Goal: Transaction & Acquisition: Obtain resource

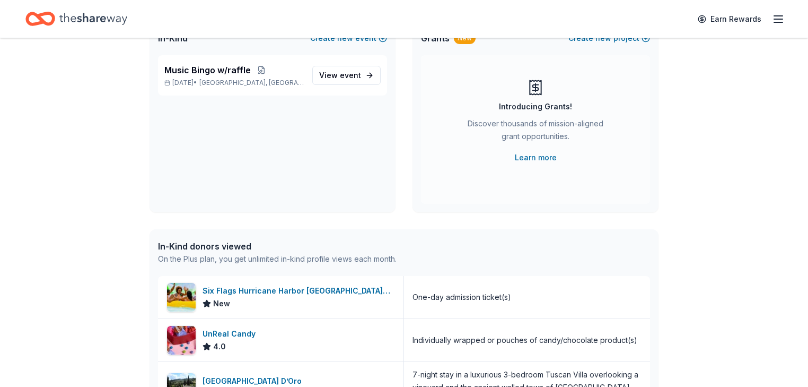
scroll to position [255, 0]
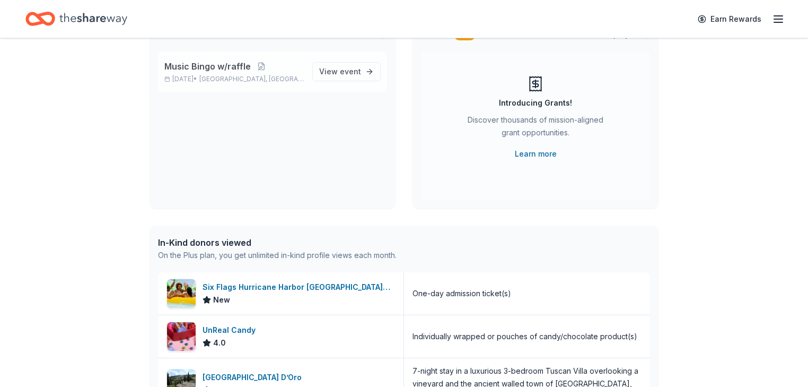
click at [221, 73] on span "Music Bingo w/raffle" at bounding box center [207, 66] width 86 height 13
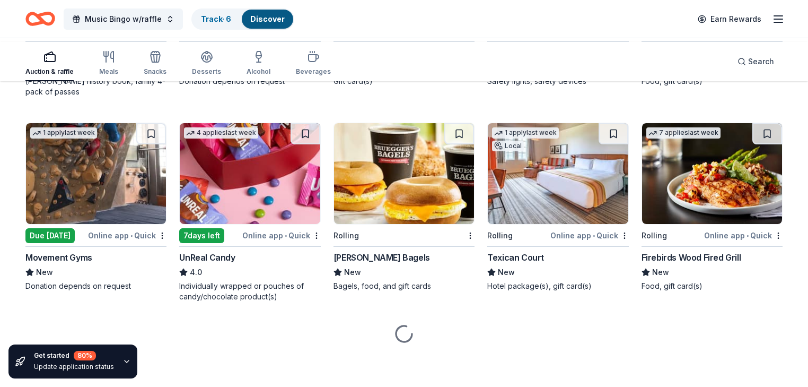
scroll to position [2444, 0]
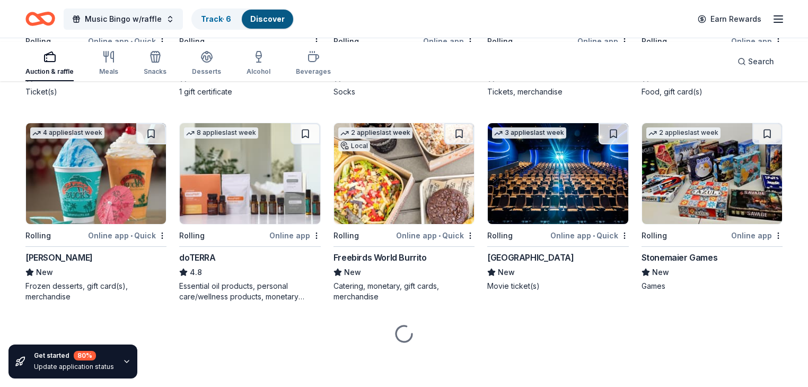
scroll to position [3203, 0]
click at [55, 18] on icon "Home" at bounding box center [40, 18] width 30 height 25
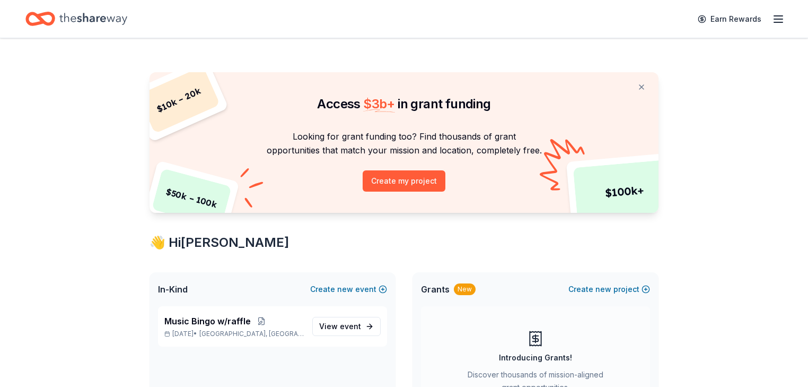
click at [772, 22] on icon "button" at bounding box center [778, 19] width 13 height 13
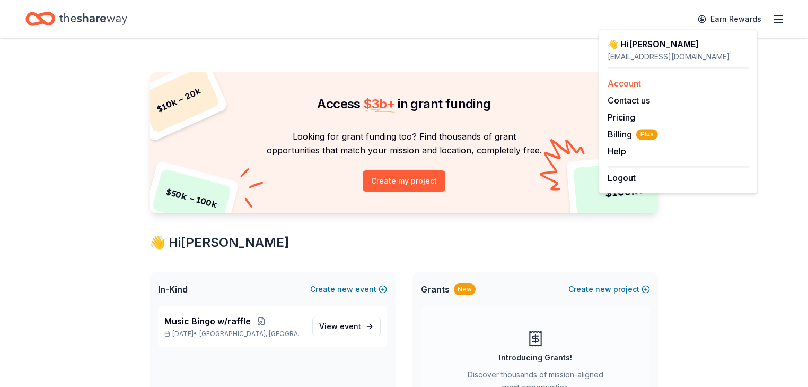
click at [637, 89] on link "Account" at bounding box center [624, 83] width 33 height 11
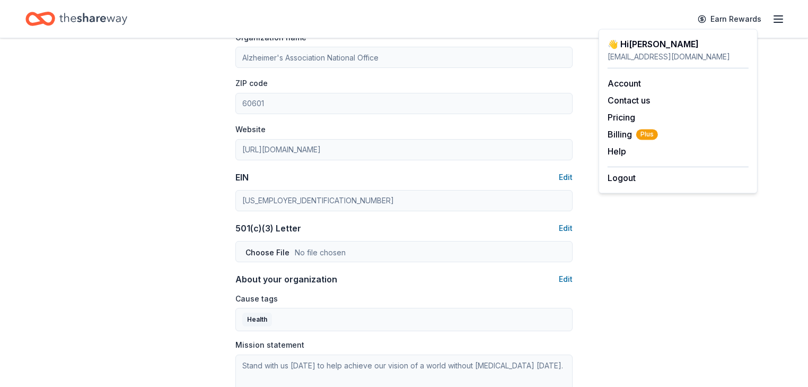
scroll to position [424, 0]
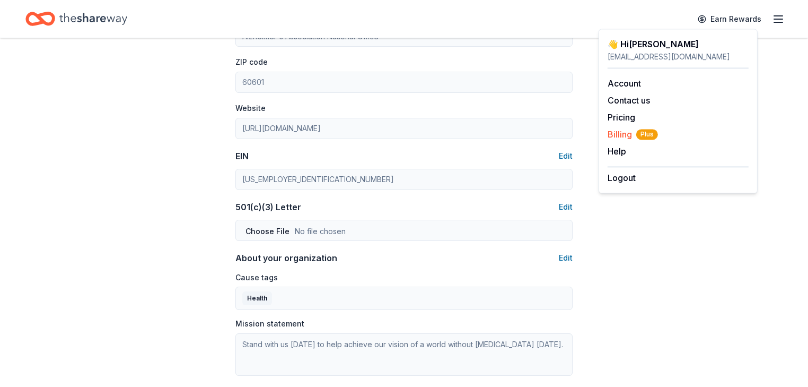
click at [628, 141] on span "Billing Plus" at bounding box center [633, 134] width 50 height 13
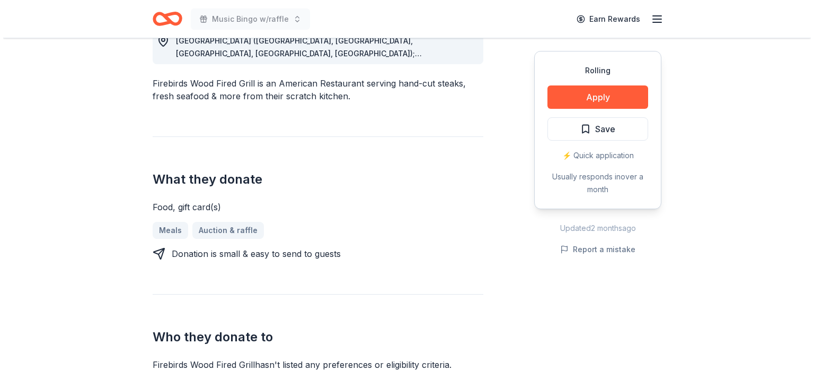
scroll to position [339, 0]
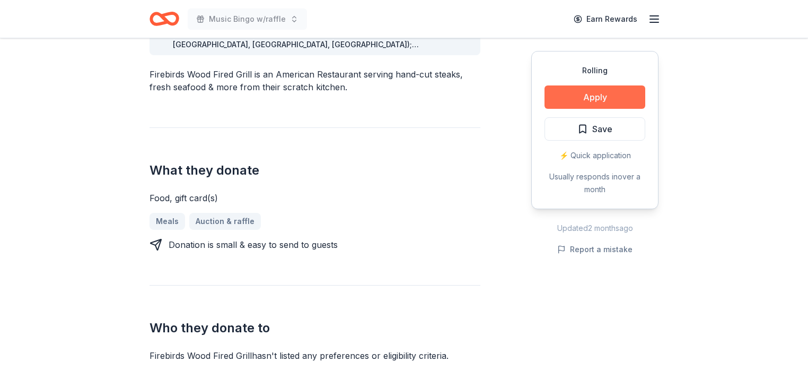
click at [570, 109] on button "Apply" at bounding box center [595, 96] width 101 height 23
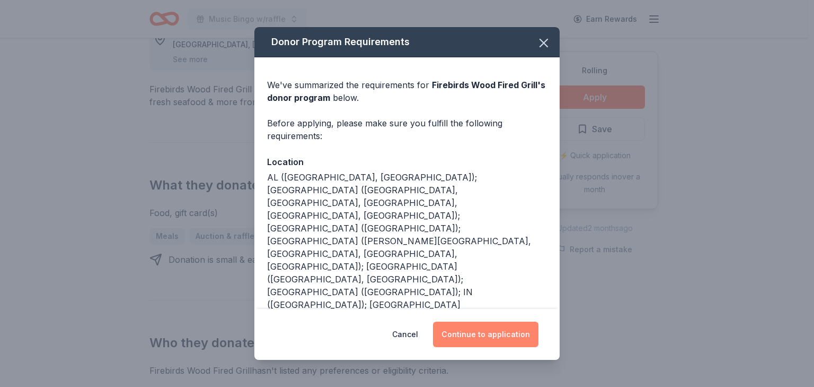
click at [484, 327] on button "Continue to application" at bounding box center [486, 333] width 106 height 25
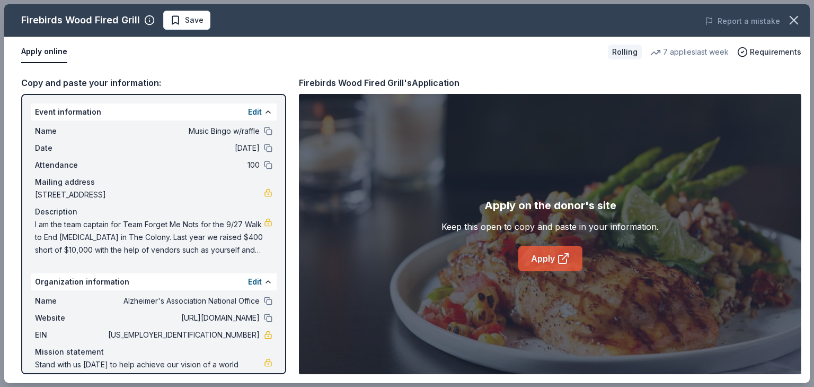
click at [547, 269] on link "Apply" at bounding box center [551, 257] width 64 height 25
